Goal: Task Accomplishment & Management: Complete application form

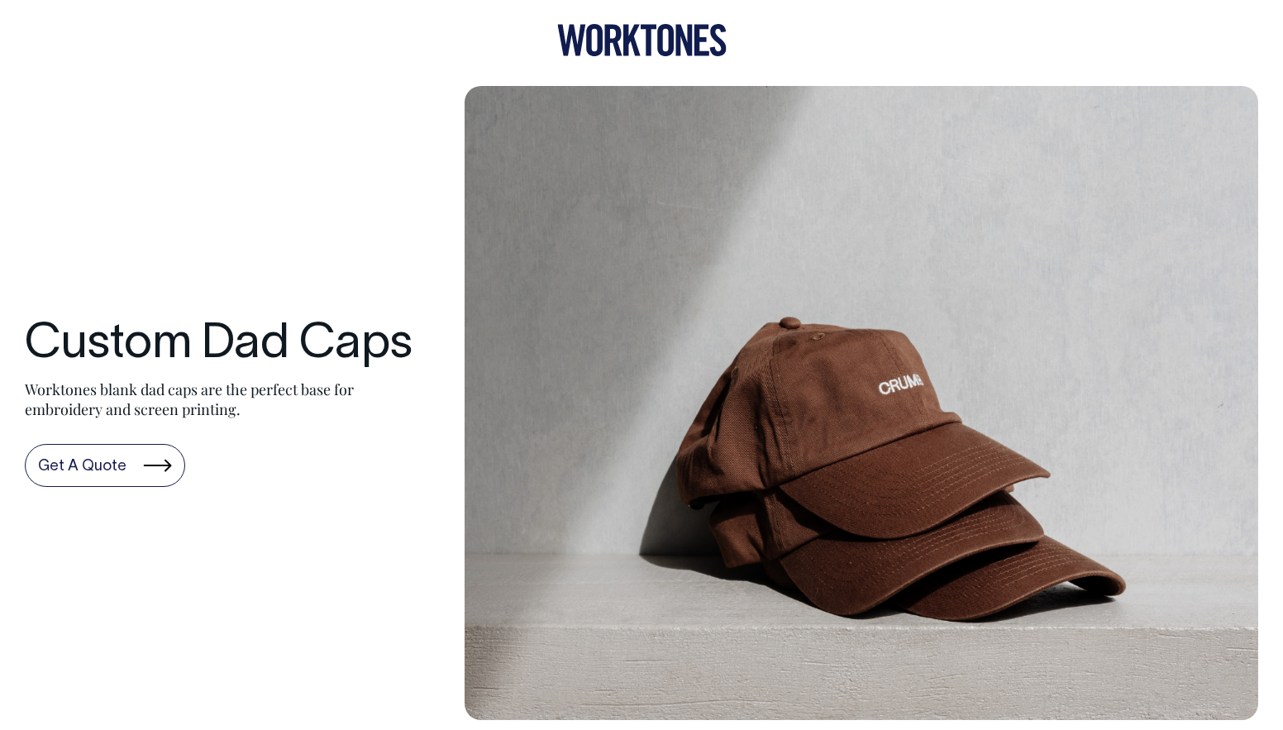
click at [169, 459] on link "Get A Quote" at bounding box center [105, 465] width 160 height 43
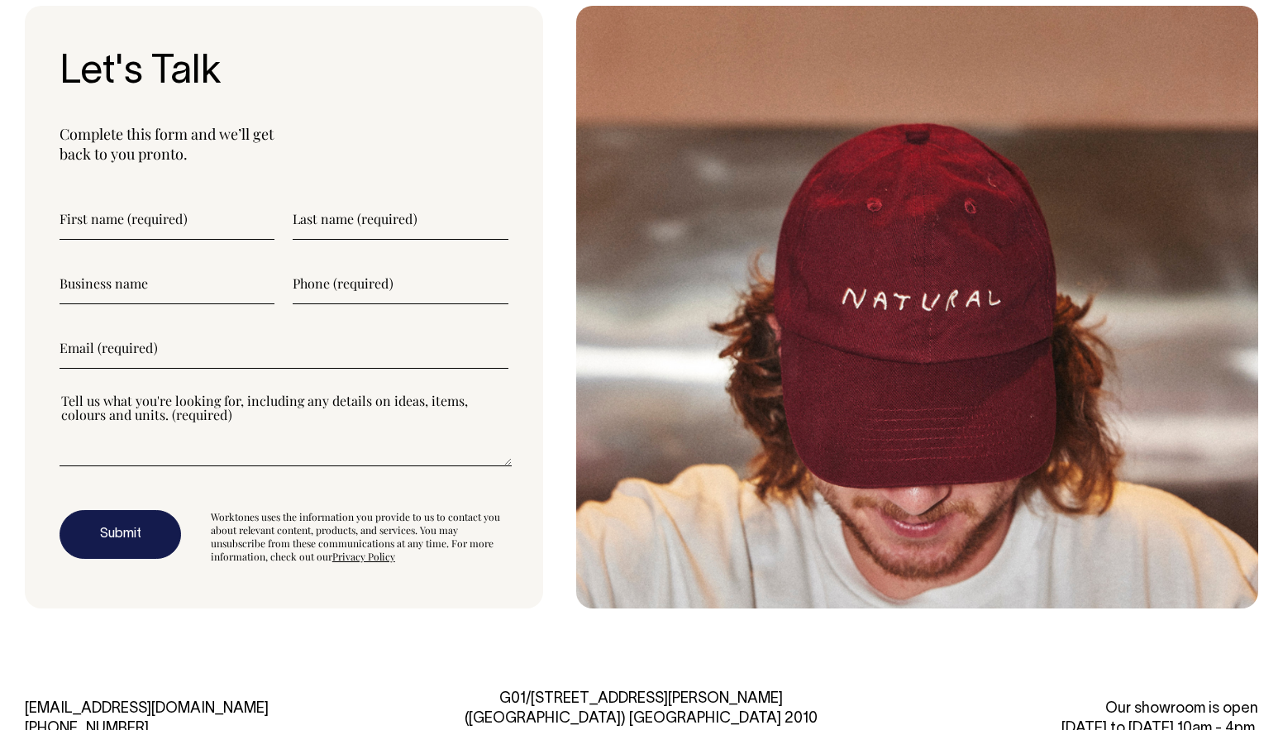
scroll to position [4548, 0]
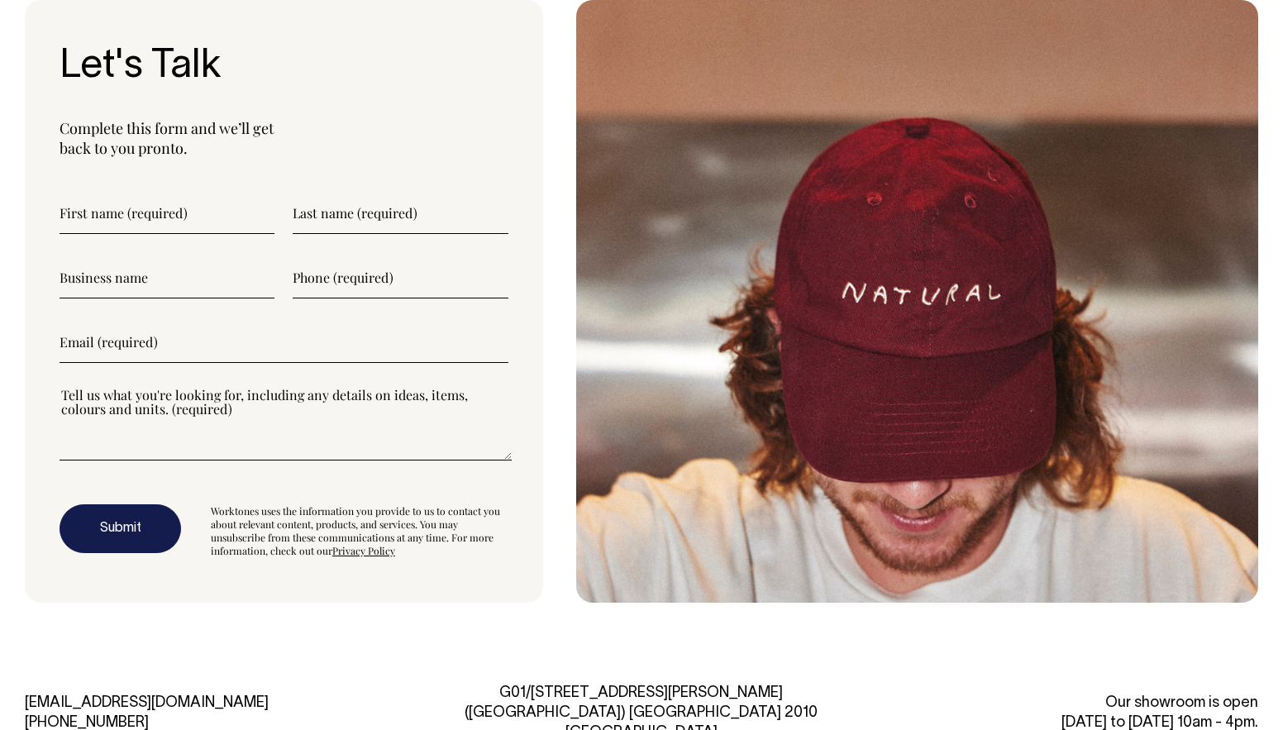
click at [123, 212] on input"] "text" at bounding box center [166, 213] width 215 height 41
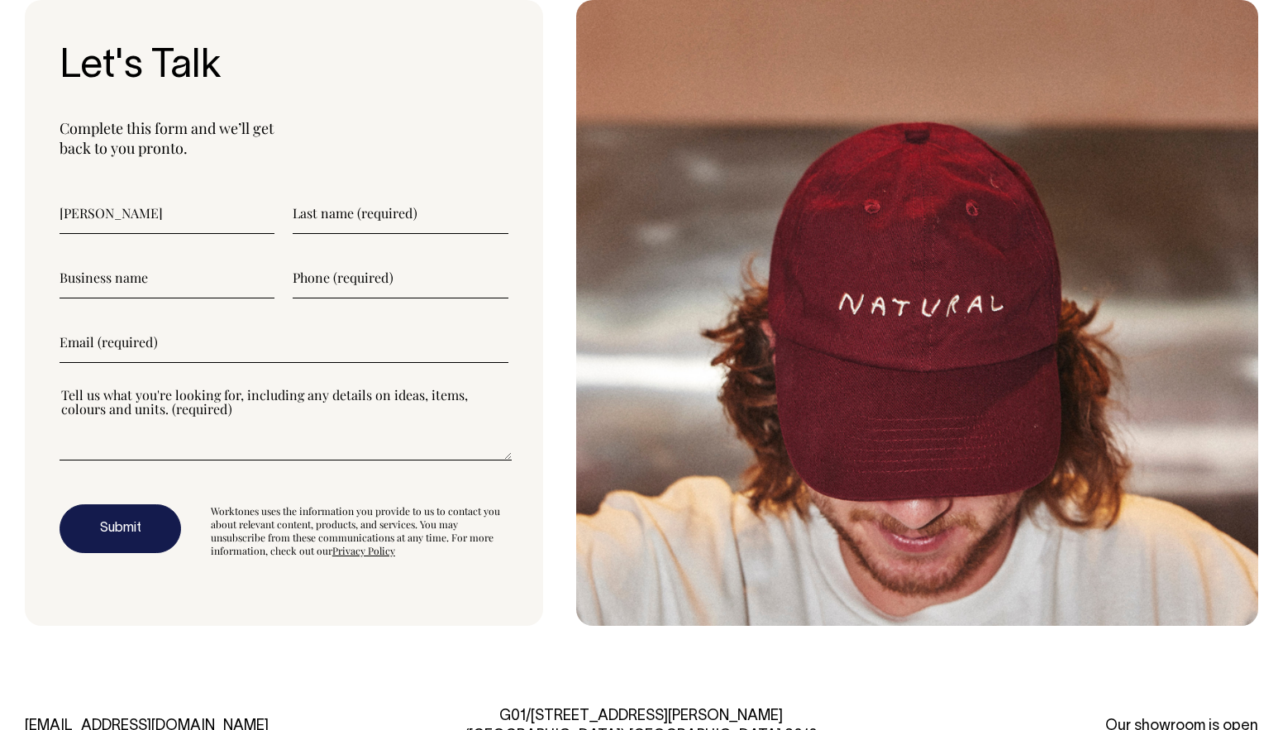
type input"] "Emma"
type input"] "McDonnell"
type input"] "SOURBABEI"
type input"] "0426848226"
type input"] "sourbabei@gmail.com"
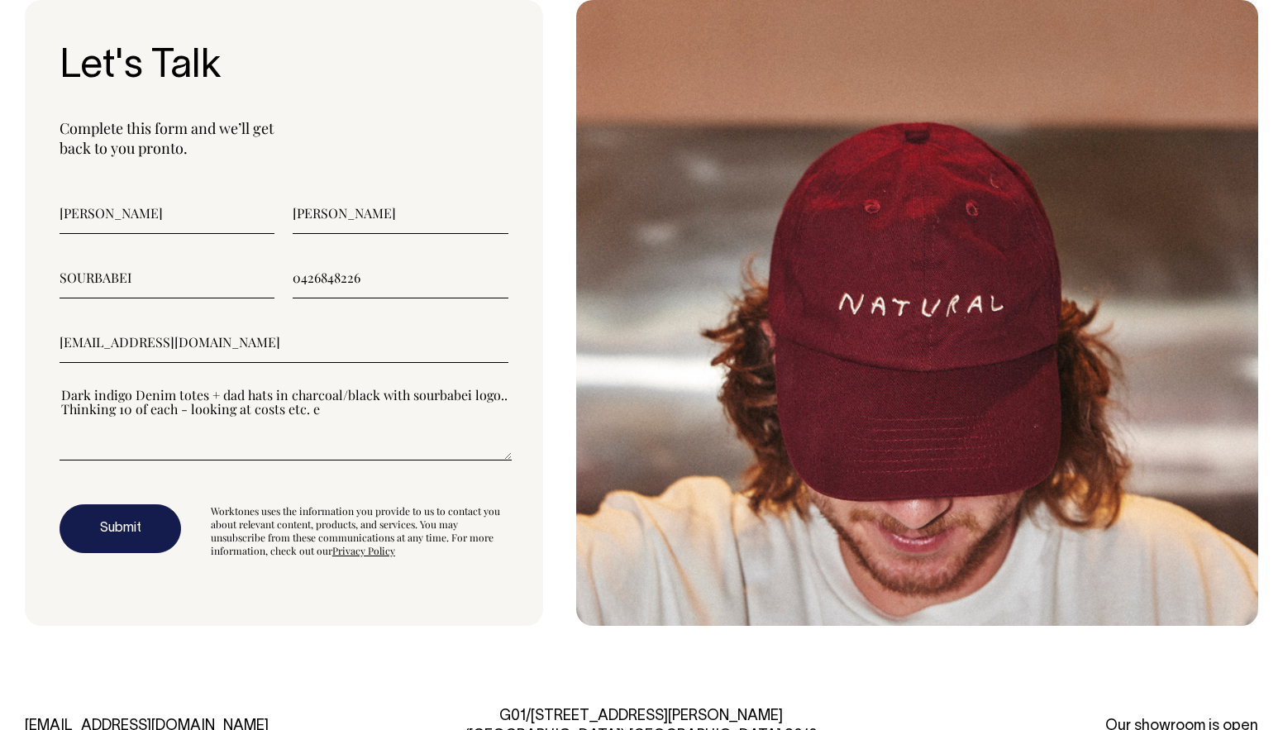
type textarea"] "Dark indigo Denim totes + dad hats in charcoal/black with sourbabei logo.. Thin…"
click at [129, 518] on button "Submit" at bounding box center [119, 529] width 121 height 50
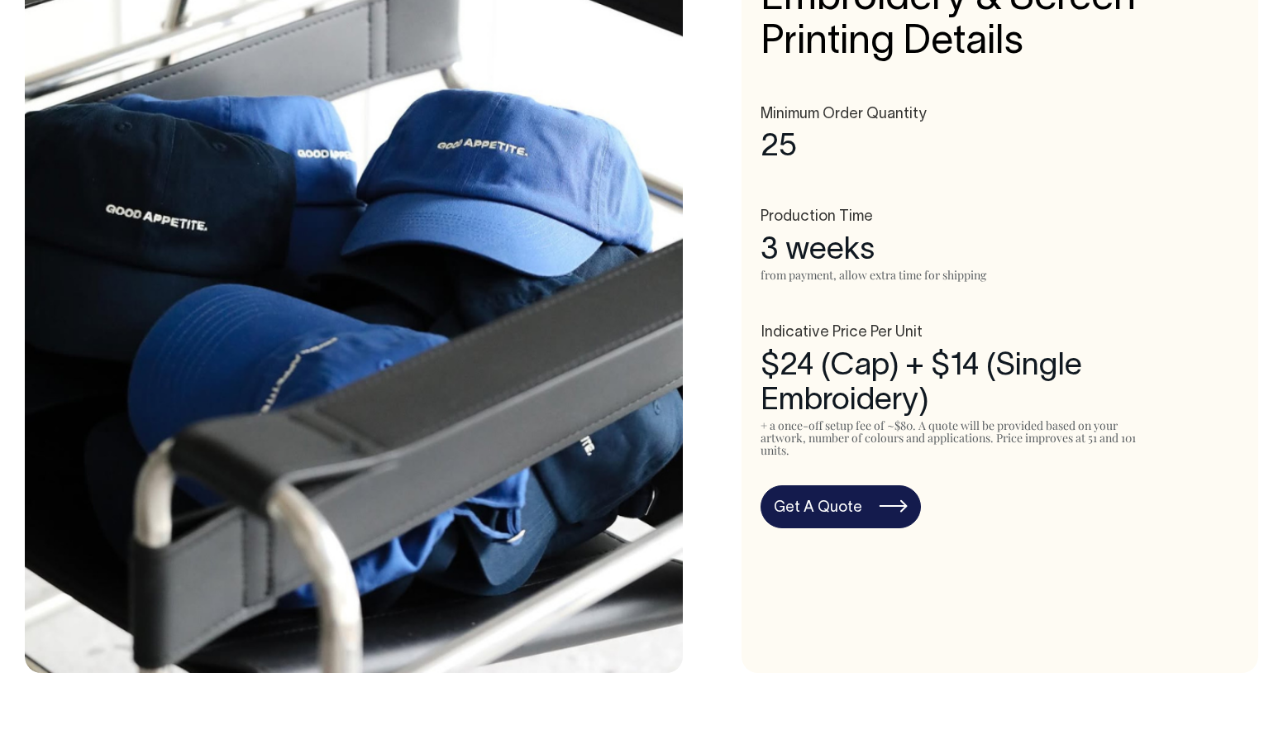
scroll to position [881, 0]
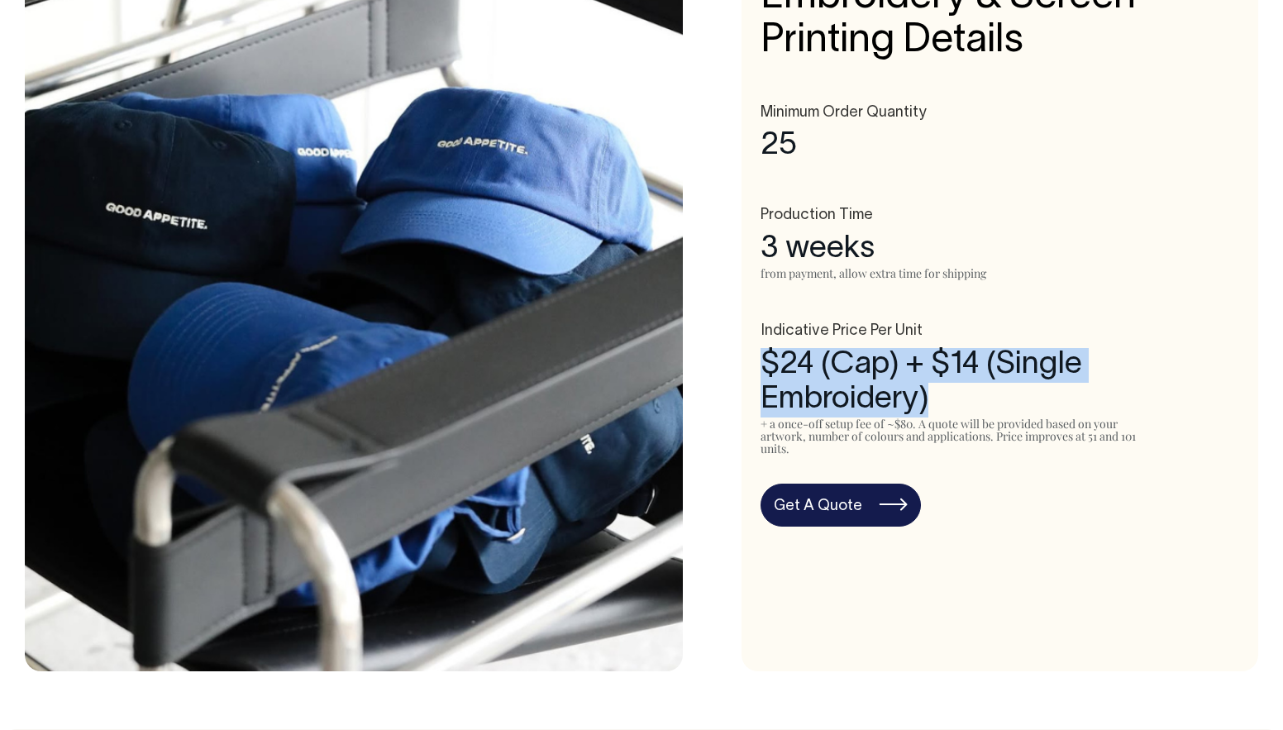
drag, startPoint x: 750, startPoint y: 367, endPoint x: 1201, endPoint y: 399, distance: 452.4
click at [1207, 405] on div "Embroidery & Screen Printing Details Minimum Order Quantity 25 Production Time …" at bounding box center [999, 284] width 516 height 773
click at [1161, 372] on div "$24 (Cap) + $14 (Single Embroidery)" at bounding box center [999, 382] width 478 height 69
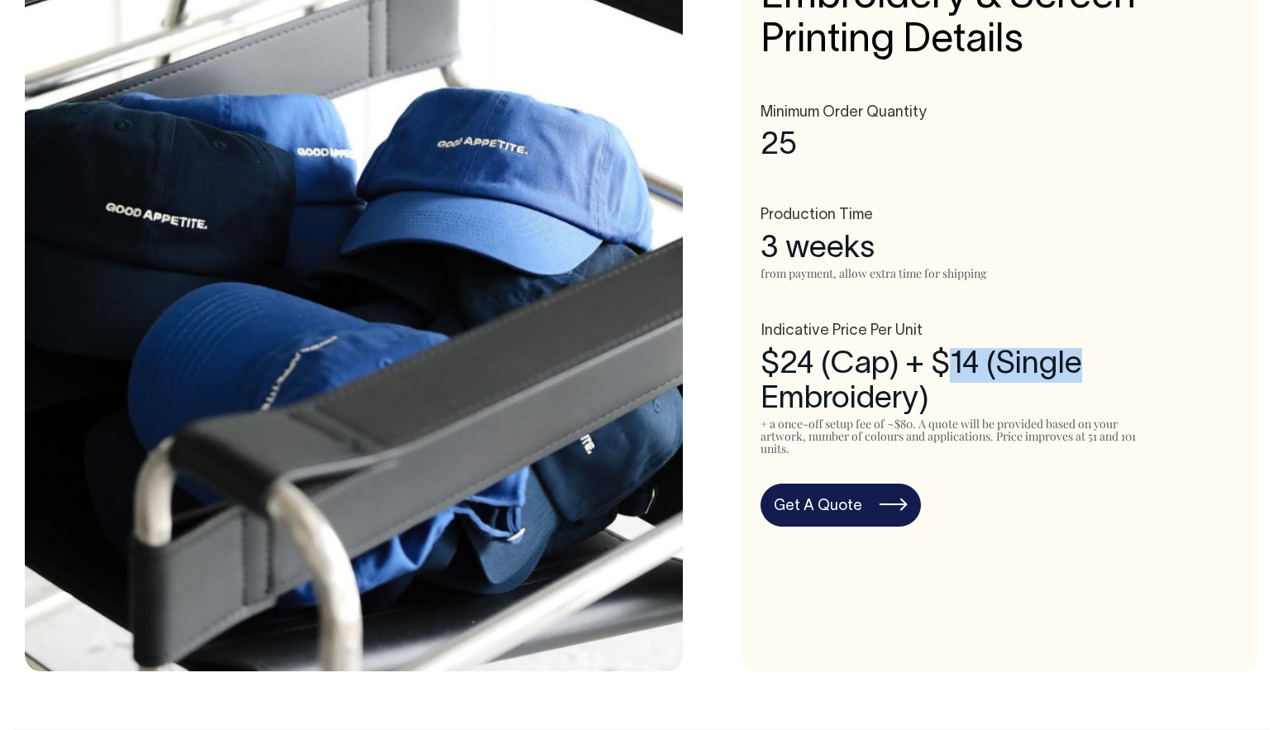
drag, startPoint x: 1145, startPoint y: 371, endPoint x: 947, endPoint y: 356, distance: 198.1
click at [947, 356] on div "$24 (Cap) + $14 (Single Embroidery)" at bounding box center [999, 382] width 478 height 69
click at [1033, 385] on div "$24 (Cap) + $14 (Single Embroidery)" at bounding box center [999, 382] width 478 height 69
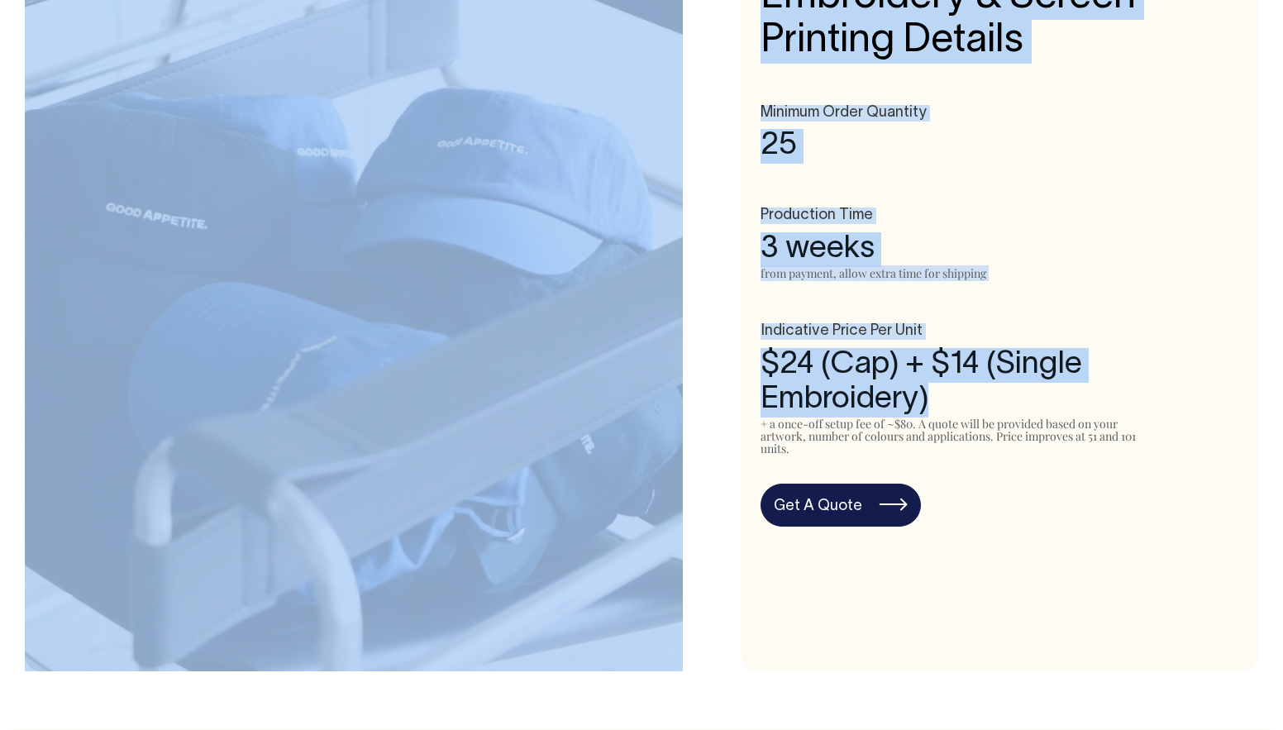
drag, startPoint x: 996, startPoint y: 401, endPoint x: 773, endPoint y: 297, distance: 245.5
click at [621, 339] on div "Embroidery & Screen Printing Details Minimum Order Quantity 25 Production Time …" at bounding box center [641, 284] width 1233 height 773
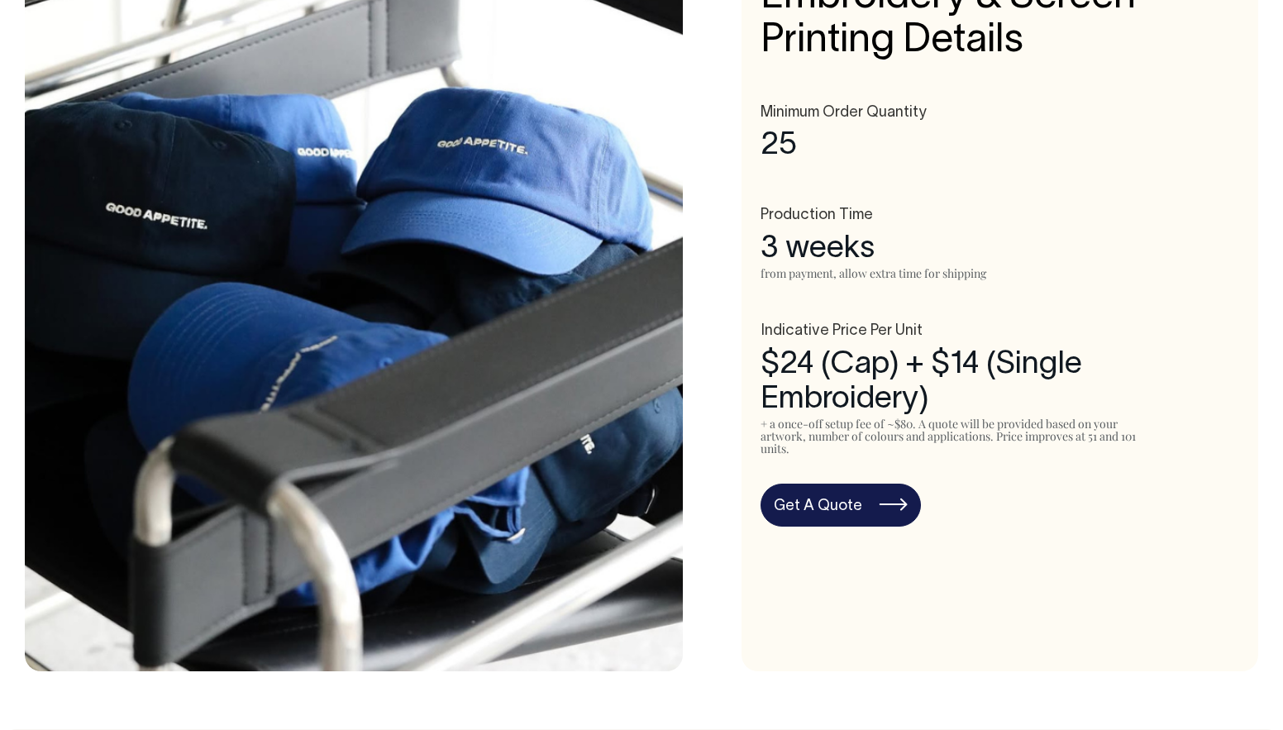
click at [827, 282] on div "Minimum Order Quantity 25 Production Time 3 weeks from payment, allow extra tim…" at bounding box center [999, 280] width 478 height 350
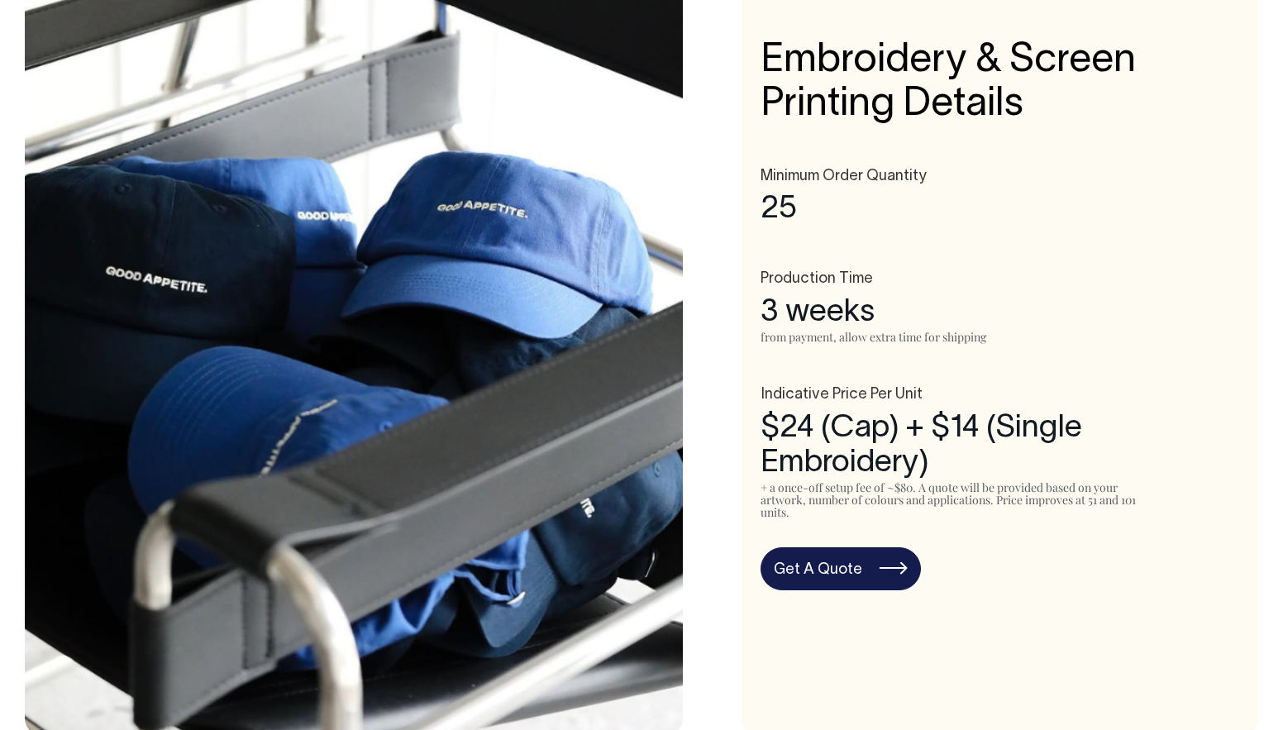
scroll to position [816, 0]
